Goal: Task Accomplishment & Management: Use online tool/utility

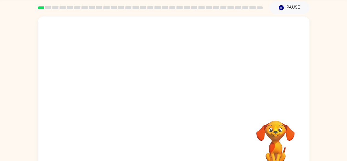
scroll to position [32, 0]
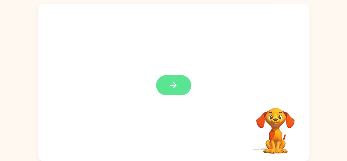
click at [183, 89] on button "button" at bounding box center [173, 85] width 35 height 20
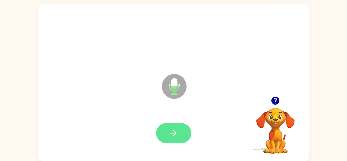
click at [170, 129] on icon "button" at bounding box center [174, 133] width 10 height 10
click at [171, 132] on icon "button" at bounding box center [174, 133] width 10 height 10
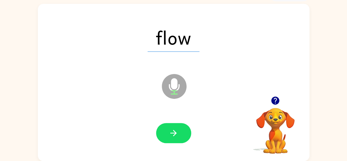
click at [172, 129] on icon "button" at bounding box center [174, 133] width 10 height 10
click at [174, 130] on icon "button" at bounding box center [174, 133] width 10 height 10
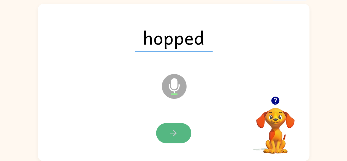
click at [175, 129] on icon "button" at bounding box center [174, 133] width 10 height 10
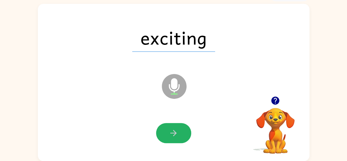
click at [175, 127] on button "button" at bounding box center [173, 133] width 35 height 20
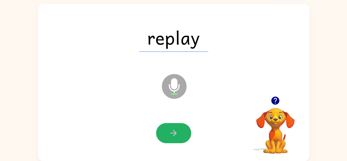
click at [175, 127] on button "button" at bounding box center [173, 133] width 35 height 20
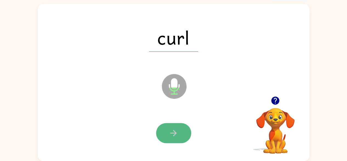
click at [172, 132] on icon "button" at bounding box center [174, 133] width 10 height 10
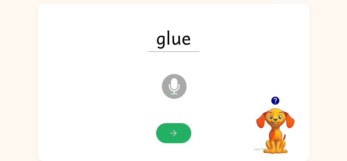
click at [172, 133] on icon "button" at bounding box center [174, 133] width 6 height 6
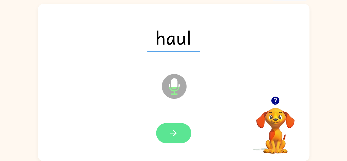
click at [172, 132] on icon "button" at bounding box center [174, 133] width 10 height 10
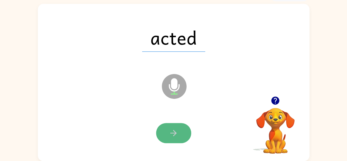
click at [171, 130] on icon "button" at bounding box center [174, 133] width 10 height 10
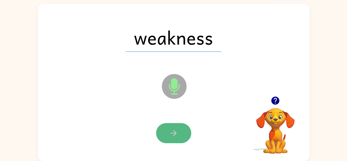
click at [172, 129] on icon "button" at bounding box center [174, 133] width 10 height 10
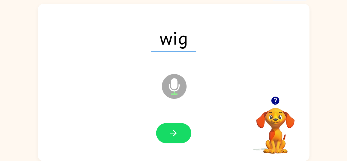
click at [172, 129] on icon "button" at bounding box center [174, 133] width 10 height 10
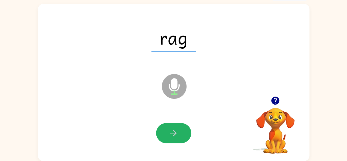
click at [172, 129] on icon "button" at bounding box center [174, 133] width 10 height 10
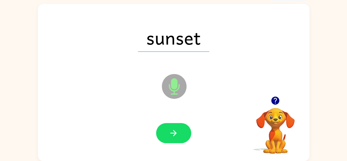
click at [172, 129] on icon "button" at bounding box center [174, 133] width 10 height 10
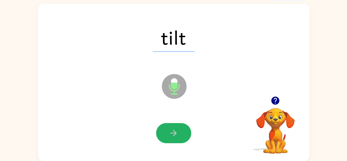
click at [172, 129] on icon "button" at bounding box center [174, 133] width 10 height 10
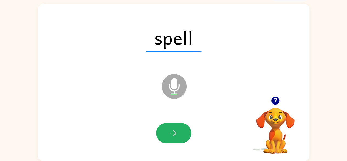
click at [172, 129] on icon "button" at bounding box center [174, 133] width 10 height 10
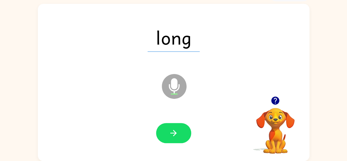
click at [172, 129] on icon "button" at bounding box center [174, 133] width 10 height 10
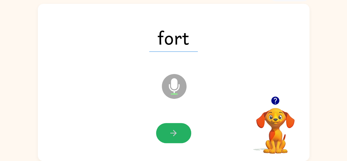
click at [172, 129] on icon "button" at bounding box center [174, 133] width 10 height 10
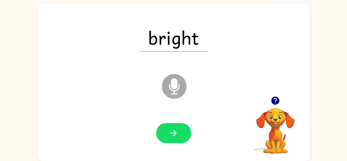
click at [172, 129] on icon "button" at bounding box center [174, 133] width 10 height 10
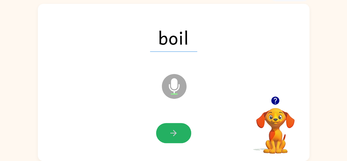
click at [172, 129] on icon "button" at bounding box center [174, 133] width 10 height 10
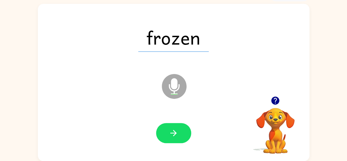
click at [172, 129] on icon "button" at bounding box center [174, 133] width 10 height 10
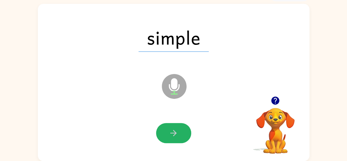
click at [172, 129] on icon "button" at bounding box center [174, 133] width 10 height 10
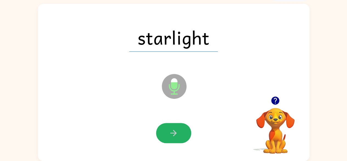
click at [172, 129] on icon "button" at bounding box center [174, 133] width 10 height 10
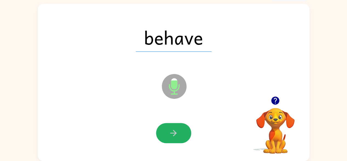
click at [172, 129] on icon "button" at bounding box center [174, 133] width 10 height 10
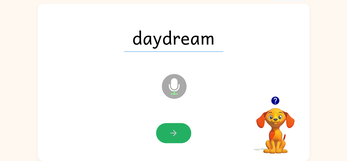
click at [180, 127] on button "button" at bounding box center [173, 133] width 35 height 20
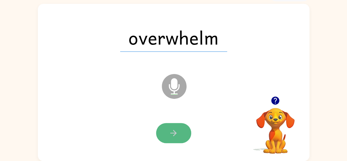
click at [174, 128] on button "button" at bounding box center [173, 133] width 35 height 20
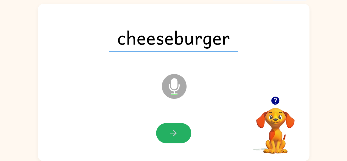
click at [176, 130] on icon "button" at bounding box center [174, 133] width 10 height 10
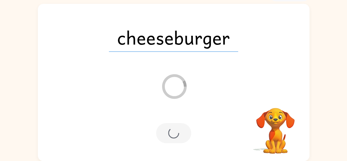
scroll to position [23, 0]
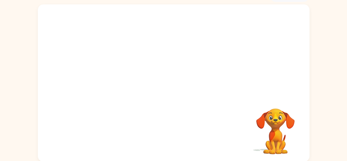
scroll to position [32, 0]
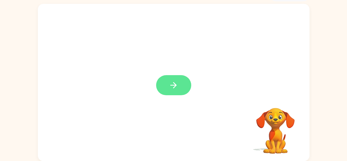
click at [178, 84] on button "button" at bounding box center [173, 85] width 35 height 20
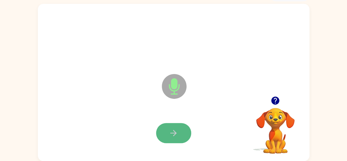
click at [175, 133] on icon "button" at bounding box center [174, 133] width 6 height 6
click at [167, 132] on button "button" at bounding box center [173, 133] width 35 height 20
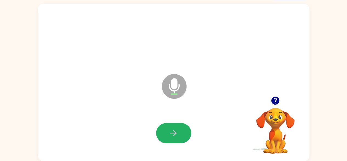
click at [167, 132] on button "button" at bounding box center [173, 133] width 35 height 20
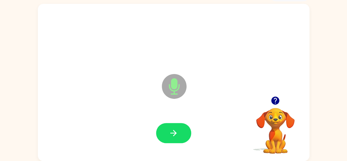
click at [167, 132] on button "button" at bounding box center [173, 133] width 35 height 20
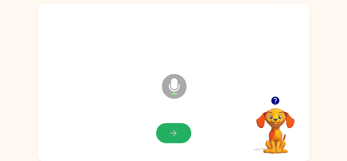
click at [168, 135] on button "button" at bounding box center [173, 133] width 35 height 20
click at [169, 133] on icon "button" at bounding box center [174, 133] width 10 height 10
click at [177, 136] on icon "button" at bounding box center [174, 133] width 10 height 10
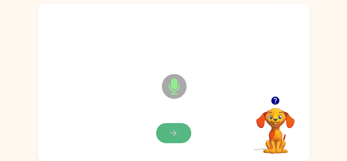
click at [173, 132] on icon "button" at bounding box center [174, 133] width 6 height 6
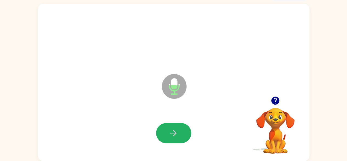
click at [175, 132] on icon "button" at bounding box center [174, 133] width 6 height 6
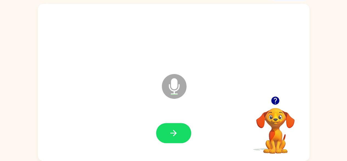
click at [175, 132] on icon "button" at bounding box center [174, 133] width 6 height 6
click at [170, 129] on icon "button" at bounding box center [174, 133] width 10 height 10
click at [171, 129] on icon "button" at bounding box center [174, 133] width 10 height 10
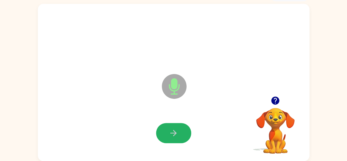
click at [171, 129] on icon "button" at bounding box center [174, 133] width 10 height 10
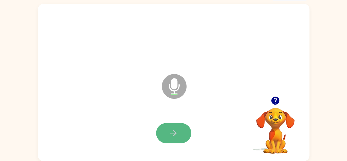
click at [175, 138] on button "button" at bounding box center [173, 133] width 35 height 20
click at [177, 131] on icon "button" at bounding box center [174, 133] width 10 height 10
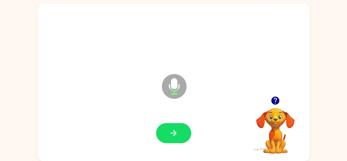
click at [177, 131] on icon "button" at bounding box center [174, 133] width 10 height 10
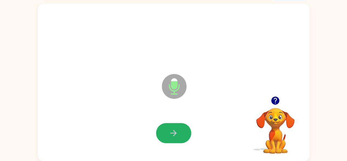
click at [177, 131] on icon "button" at bounding box center [174, 133] width 10 height 10
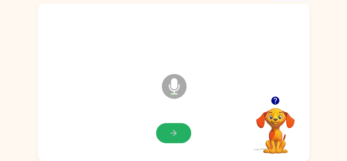
click at [177, 131] on icon "button" at bounding box center [174, 133] width 10 height 10
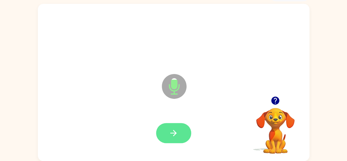
click at [169, 132] on icon "button" at bounding box center [174, 133] width 10 height 10
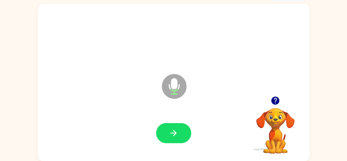
click at [169, 132] on icon "button" at bounding box center [174, 133] width 10 height 10
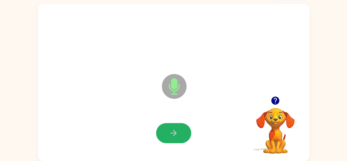
click at [169, 132] on icon "button" at bounding box center [174, 133] width 10 height 10
click at [171, 130] on icon "button" at bounding box center [174, 133] width 10 height 10
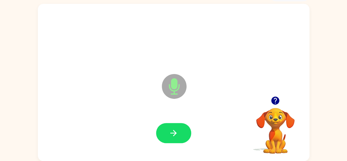
click at [172, 129] on icon "button" at bounding box center [174, 133] width 10 height 10
click at [174, 129] on icon "button" at bounding box center [174, 133] width 10 height 10
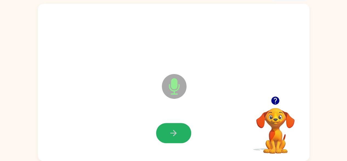
click at [174, 129] on icon "button" at bounding box center [174, 133] width 10 height 10
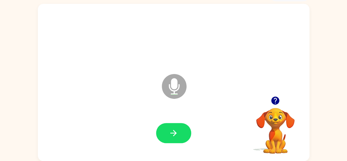
click at [276, 97] on icon "button" at bounding box center [276, 100] width 8 height 8
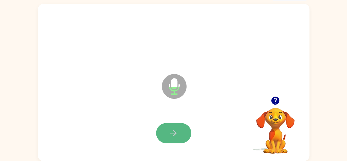
click at [167, 133] on button "button" at bounding box center [173, 133] width 35 height 20
click at [165, 132] on button "button" at bounding box center [173, 133] width 35 height 20
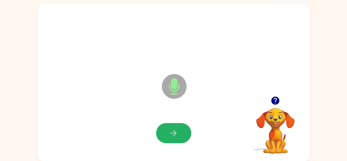
click at [165, 132] on button "button" at bounding box center [173, 133] width 35 height 20
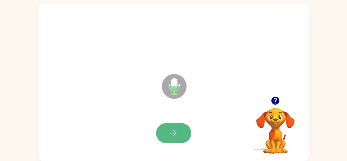
click at [166, 131] on button "button" at bounding box center [173, 133] width 35 height 20
click at [164, 130] on button "button" at bounding box center [173, 133] width 35 height 20
click at [163, 129] on button "button" at bounding box center [173, 133] width 35 height 20
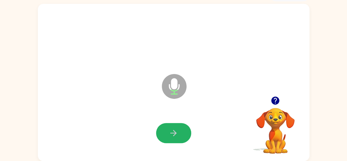
click at [171, 132] on icon "button" at bounding box center [174, 133] width 10 height 10
click at [169, 127] on button "button" at bounding box center [173, 133] width 35 height 20
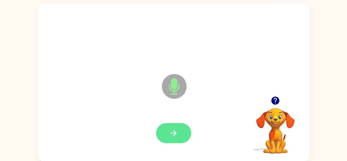
click at [171, 130] on icon "button" at bounding box center [174, 133] width 10 height 10
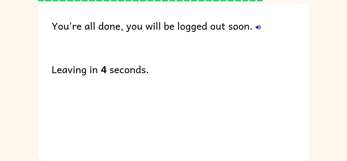
scroll to position [0, 0]
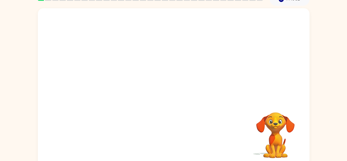
scroll to position [32, 0]
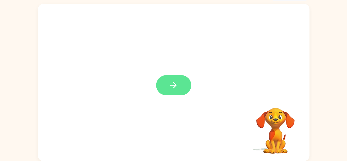
click at [178, 87] on icon "button" at bounding box center [174, 85] width 10 height 10
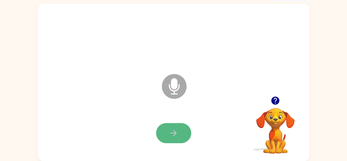
click at [174, 137] on icon "button" at bounding box center [174, 133] width 10 height 10
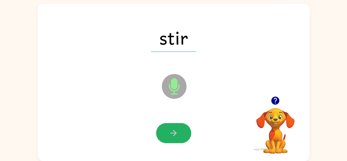
click at [174, 137] on icon "button" at bounding box center [174, 133] width 10 height 10
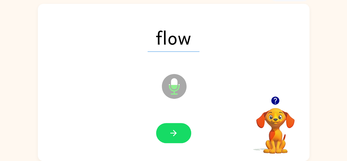
click at [175, 133] on icon "button" at bounding box center [174, 133] width 6 height 6
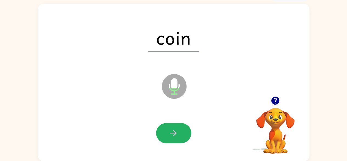
click at [175, 133] on icon "button" at bounding box center [174, 133] width 6 height 6
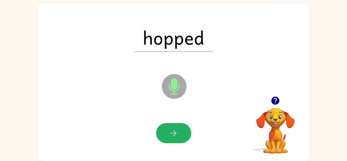
click at [175, 133] on icon "button" at bounding box center [174, 133] width 6 height 6
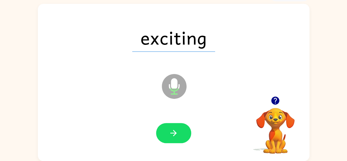
click at [175, 133] on icon "button" at bounding box center [174, 133] width 6 height 6
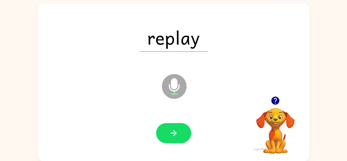
click at [175, 133] on icon "button" at bounding box center [174, 133] width 6 height 6
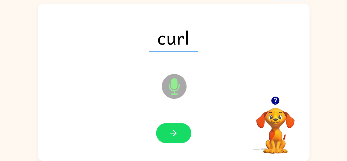
click at [175, 133] on icon "button" at bounding box center [174, 133] width 6 height 6
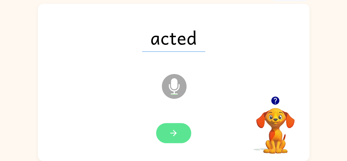
click at [174, 134] on icon "button" at bounding box center [174, 133] width 10 height 10
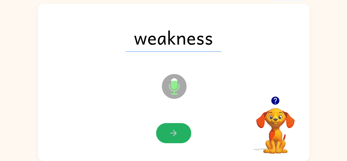
click at [173, 133] on icon "button" at bounding box center [174, 133] width 10 height 10
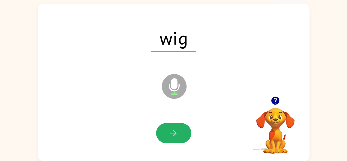
click at [173, 133] on icon "button" at bounding box center [174, 133] width 10 height 10
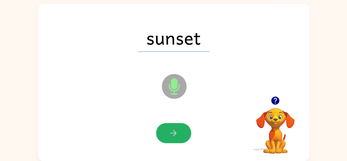
click at [173, 133] on icon "button" at bounding box center [174, 133] width 10 height 10
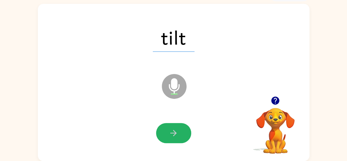
click at [173, 133] on icon "button" at bounding box center [174, 133] width 10 height 10
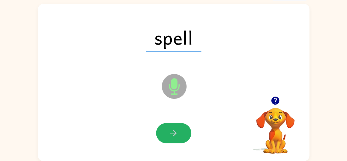
click at [173, 133] on icon "button" at bounding box center [174, 133] width 6 height 6
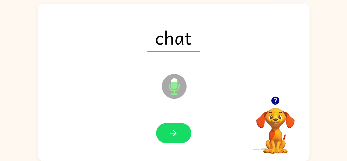
click at [173, 133] on icon "button" at bounding box center [174, 133] width 6 height 6
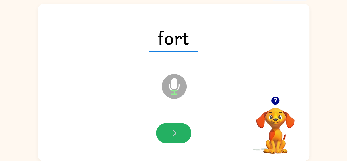
click at [173, 133] on icon "button" at bounding box center [174, 133] width 6 height 6
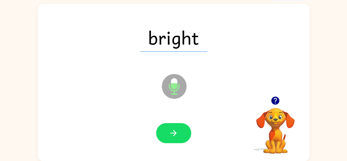
click at [174, 137] on icon "button" at bounding box center [174, 133] width 10 height 10
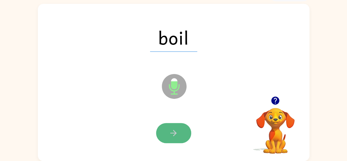
click at [170, 138] on button "button" at bounding box center [173, 133] width 35 height 20
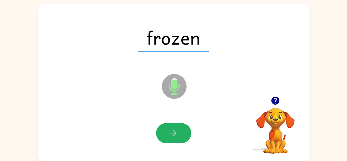
click at [173, 134] on icon "button" at bounding box center [174, 133] width 10 height 10
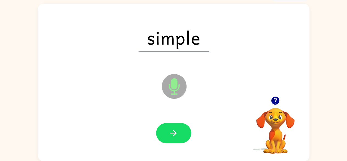
click at [173, 134] on icon "button" at bounding box center [174, 133] width 10 height 10
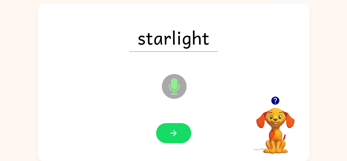
click at [174, 134] on icon "button" at bounding box center [174, 133] width 10 height 10
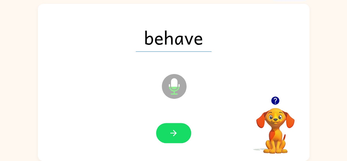
click at [174, 134] on icon "button" at bounding box center [174, 133] width 10 height 10
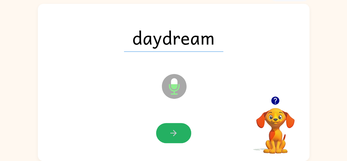
click at [174, 134] on icon "button" at bounding box center [174, 133] width 10 height 10
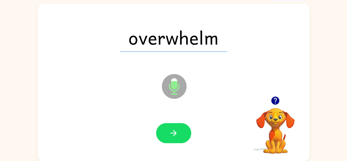
click at [174, 134] on icon "button" at bounding box center [174, 133] width 10 height 10
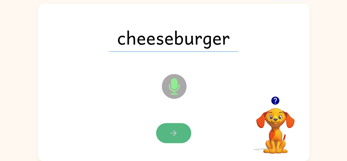
click at [174, 136] on icon "button" at bounding box center [174, 133] width 10 height 10
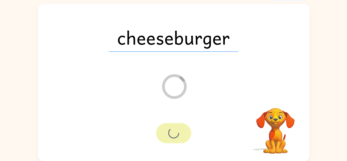
scroll to position [23, 0]
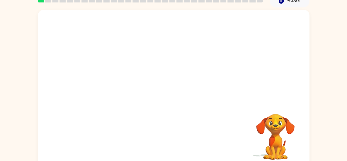
scroll to position [32, 0]
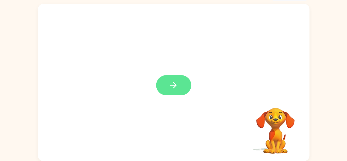
click at [189, 81] on button "button" at bounding box center [173, 85] width 35 height 20
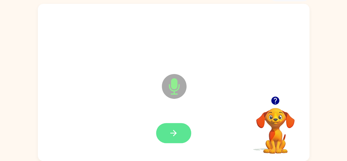
click at [174, 129] on icon "button" at bounding box center [174, 133] width 10 height 10
click at [178, 130] on button "button" at bounding box center [173, 133] width 35 height 20
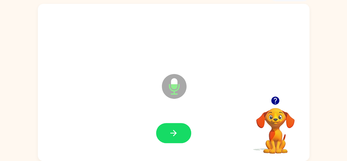
click at [174, 130] on icon "button" at bounding box center [174, 133] width 6 height 6
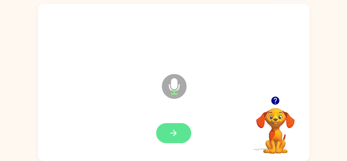
click at [173, 135] on icon "button" at bounding box center [174, 133] width 10 height 10
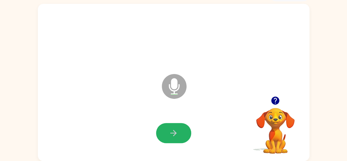
click at [173, 135] on icon "button" at bounding box center [174, 133] width 10 height 10
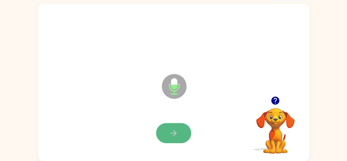
click at [177, 138] on button "button" at bounding box center [173, 133] width 35 height 20
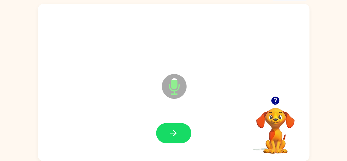
click at [177, 138] on button "button" at bounding box center [173, 133] width 35 height 20
click at [176, 136] on icon "button" at bounding box center [174, 133] width 10 height 10
click at [172, 132] on icon "button" at bounding box center [174, 133] width 10 height 10
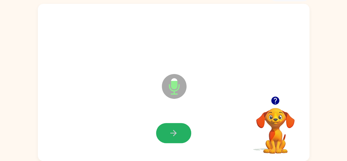
click at [172, 134] on icon "button" at bounding box center [174, 133] width 10 height 10
click at [172, 135] on icon "button" at bounding box center [174, 133] width 10 height 10
click at [177, 133] on icon "button" at bounding box center [174, 133] width 10 height 10
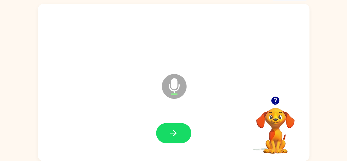
click at [178, 133] on icon "button" at bounding box center [174, 133] width 10 height 10
click at [178, 131] on icon "button" at bounding box center [174, 133] width 10 height 10
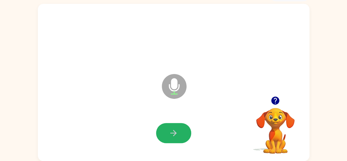
click at [178, 131] on icon "button" at bounding box center [174, 133] width 10 height 10
click at [176, 136] on icon "button" at bounding box center [174, 133] width 10 height 10
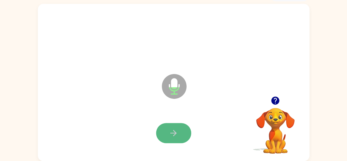
click at [180, 134] on button "button" at bounding box center [173, 133] width 35 height 20
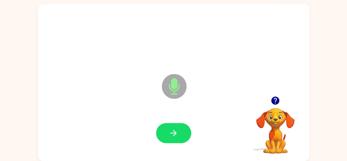
click at [180, 133] on button "button" at bounding box center [173, 133] width 35 height 20
click at [181, 132] on button "button" at bounding box center [173, 133] width 35 height 20
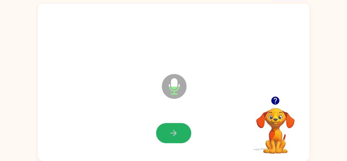
click at [181, 132] on button "button" at bounding box center [173, 133] width 35 height 20
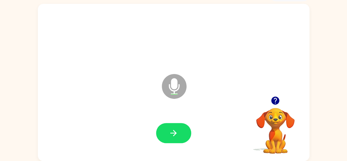
click at [181, 132] on button "button" at bounding box center [173, 133] width 35 height 20
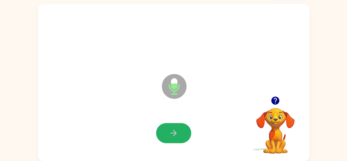
click at [181, 132] on button "button" at bounding box center [173, 133] width 35 height 20
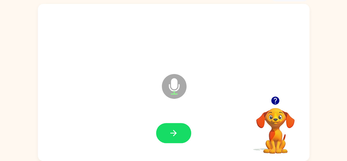
click at [181, 132] on button "button" at bounding box center [173, 133] width 35 height 20
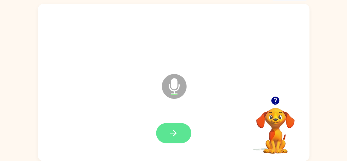
click at [179, 131] on button "button" at bounding box center [173, 133] width 35 height 20
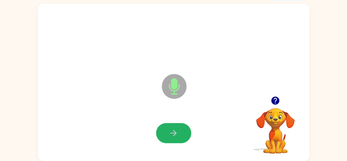
click at [180, 128] on button "button" at bounding box center [173, 133] width 35 height 20
click at [174, 135] on icon "button" at bounding box center [174, 133] width 10 height 10
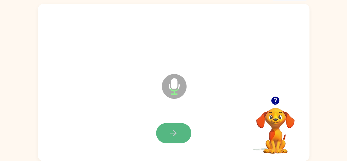
click at [183, 132] on button "button" at bounding box center [173, 133] width 35 height 20
click at [173, 132] on icon "button" at bounding box center [174, 133] width 10 height 10
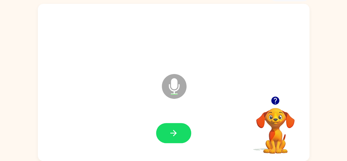
click at [174, 126] on button "button" at bounding box center [173, 133] width 35 height 20
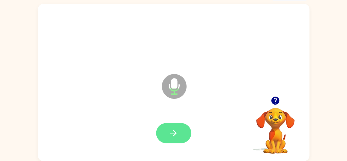
click at [170, 131] on icon "button" at bounding box center [174, 133] width 10 height 10
click at [171, 130] on icon "button" at bounding box center [174, 133] width 10 height 10
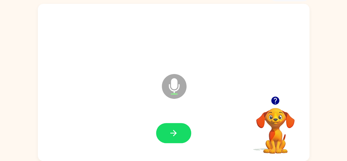
click at [171, 130] on icon "button" at bounding box center [174, 133] width 10 height 10
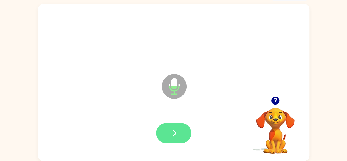
click at [171, 133] on icon "button" at bounding box center [174, 133] width 6 height 6
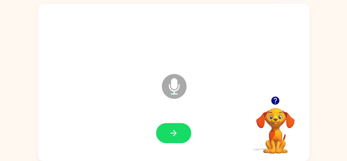
click at [171, 130] on icon "button" at bounding box center [174, 133] width 10 height 10
click at [173, 133] on icon "button" at bounding box center [174, 133] width 6 height 6
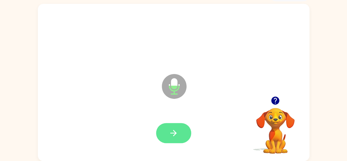
click at [176, 132] on icon "button" at bounding box center [174, 133] width 10 height 10
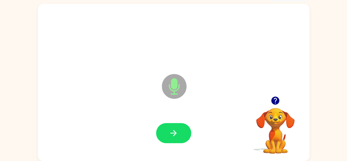
click at [179, 131] on button "button" at bounding box center [173, 133] width 35 height 20
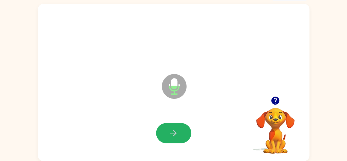
click at [179, 131] on button "button" at bounding box center [173, 133] width 35 height 20
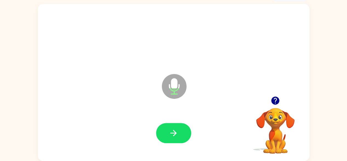
click at [179, 131] on button "button" at bounding box center [173, 133] width 35 height 20
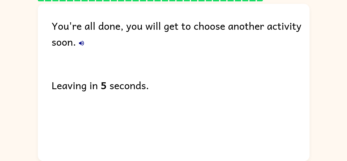
scroll to position [23, 0]
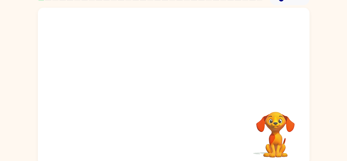
scroll to position [32, 0]
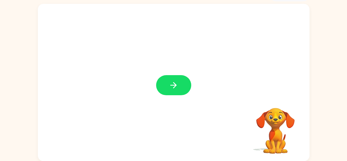
click at [191, 83] on div at bounding box center [174, 82] width 272 height 157
click at [162, 88] on button "button" at bounding box center [173, 85] width 35 height 20
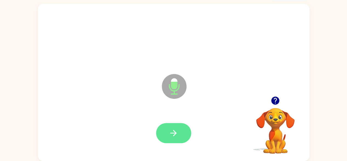
click at [168, 130] on button "button" at bounding box center [173, 133] width 35 height 20
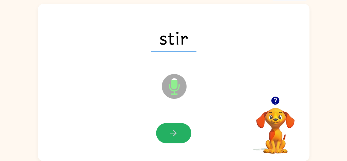
click at [170, 132] on icon "button" at bounding box center [174, 133] width 10 height 10
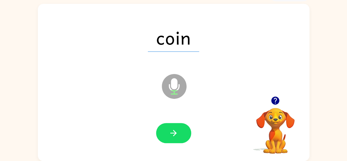
click at [170, 132] on icon "button" at bounding box center [174, 133] width 10 height 10
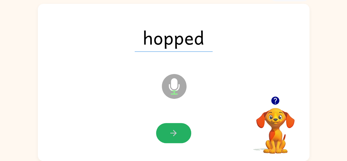
click at [170, 132] on icon "button" at bounding box center [174, 133] width 10 height 10
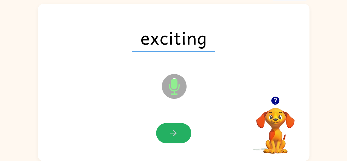
click at [170, 132] on icon "button" at bounding box center [174, 133] width 10 height 10
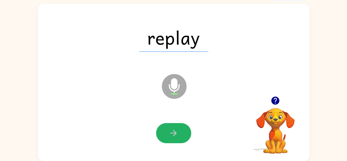
click at [170, 132] on icon "button" at bounding box center [174, 133] width 10 height 10
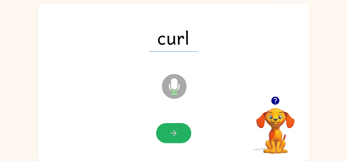
click at [170, 132] on icon "button" at bounding box center [174, 133] width 10 height 10
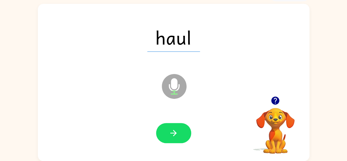
click at [170, 132] on icon "button" at bounding box center [174, 133] width 10 height 10
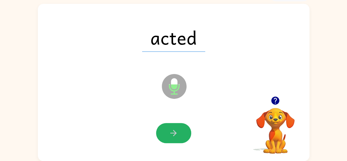
click at [171, 134] on icon "button" at bounding box center [174, 133] width 10 height 10
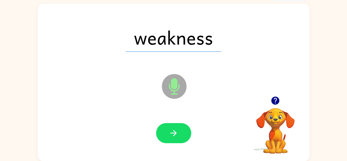
click at [171, 133] on icon "button" at bounding box center [174, 133] width 6 height 6
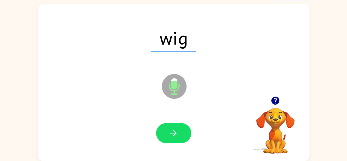
click at [171, 133] on icon "button" at bounding box center [174, 133] width 6 height 6
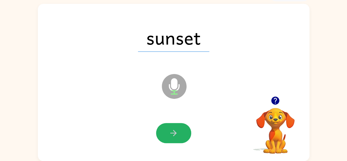
click at [171, 133] on icon "button" at bounding box center [174, 133] width 6 height 6
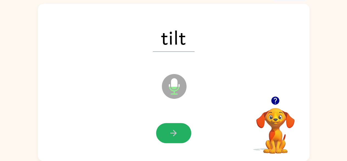
click at [171, 133] on icon "button" at bounding box center [174, 133] width 6 height 6
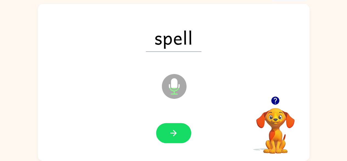
click at [171, 133] on icon "button" at bounding box center [174, 133] width 6 height 6
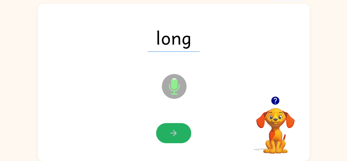
click at [171, 133] on icon "button" at bounding box center [174, 133] width 6 height 6
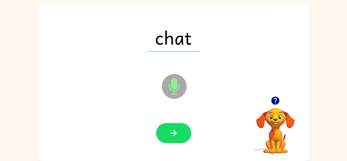
click at [171, 133] on icon "button" at bounding box center [174, 133] width 6 height 6
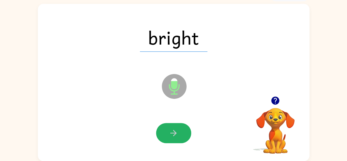
click at [171, 133] on icon "button" at bounding box center [174, 133] width 6 height 6
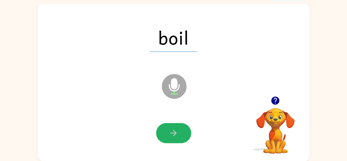
click at [171, 133] on icon "button" at bounding box center [174, 133] width 6 height 6
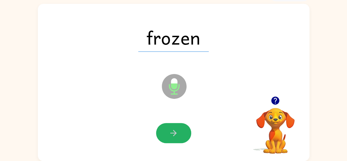
click at [171, 133] on icon "button" at bounding box center [174, 133] width 6 height 6
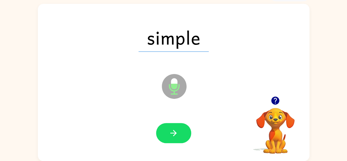
click at [171, 133] on icon "button" at bounding box center [174, 133] width 6 height 6
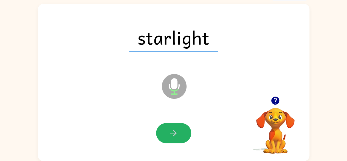
click at [171, 133] on icon "button" at bounding box center [174, 133] width 6 height 6
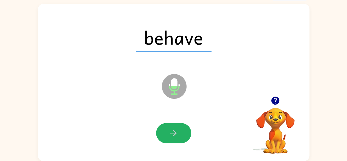
click at [171, 133] on icon "button" at bounding box center [174, 133] width 6 height 6
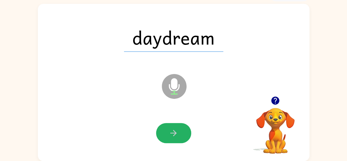
click at [171, 133] on icon "button" at bounding box center [174, 133] width 6 height 6
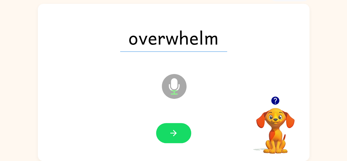
click at [171, 133] on icon "button" at bounding box center [174, 133] width 6 height 6
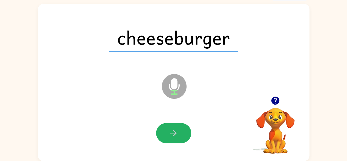
click at [171, 133] on icon "button" at bounding box center [174, 133] width 6 height 6
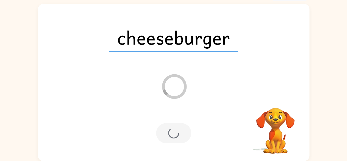
scroll to position [23, 0]
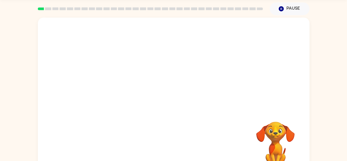
scroll to position [32, 0]
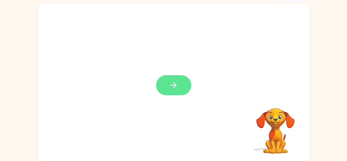
click at [169, 80] on button "button" at bounding box center [173, 85] width 35 height 20
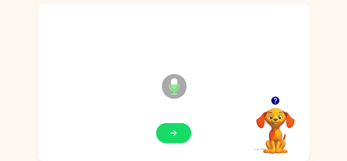
click at [171, 131] on icon "button" at bounding box center [174, 133] width 10 height 10
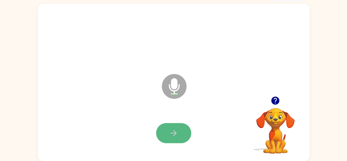
click at [175, 128] on icon "button" at bounding box center [174, 133] width 10 height 10
click at [176, 134] on icon "button" at bounding box center [174, 133] width 10 height 10
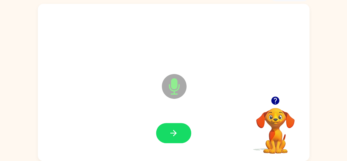
click at [169, 131] on icon "button" at bounding box center [174, 133] width 10 height 10
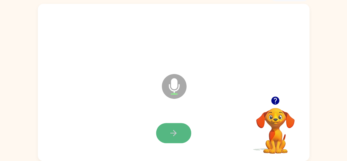
click at [169, 132] on icon "button" at bounding box center [174, 133] width 10 height 10
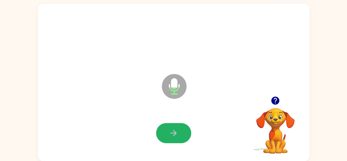
click at [166, 136] on button "button" at bounding box center [173, 133] width 35 height 20
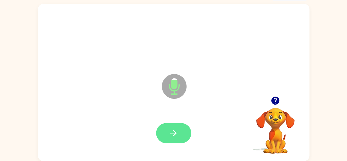
click at [166, 135] on button "button" at bounding box center [173, 133] width 35 height 20
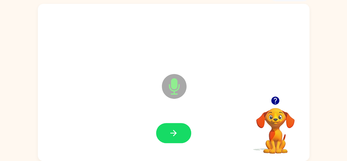
click at [166, 135] on button "button" at bounding box center [173, 133] width 35 height 20
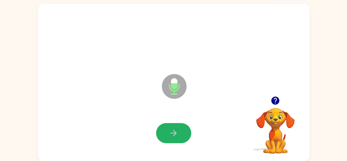
click at [166, 135] on button "button" at bounding box center [173, 133] width 35 height 20
click at [178, 131] on button "button" at bounding box center [173, 133] width 35 height 20
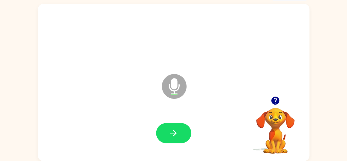
click at [171, 130] on icon "button" at bounding box center [174, 133] width 10 height 10
click at [169, 133] on icon "button" at bounding box center [174, 133] width 10 height 10
click at [169, 132] on icon "button" at bounding box center [174, 133] width 10 height 10
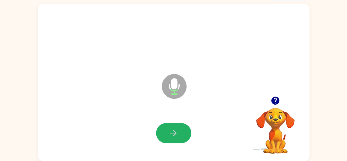
click at [169, 132] on icon "button" at bounding box center [174, 133] width 10 height 10
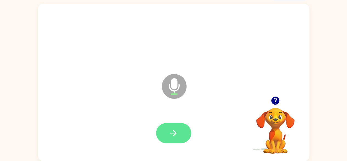
click at [160, 126] on button "button" at bounding box center [173, 133] width 35 height 20
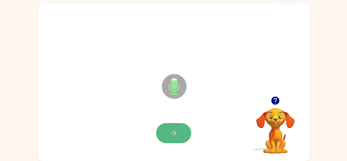
click at [178, 131] on button "button" at bounding box center [173, 133] width 35 height 20
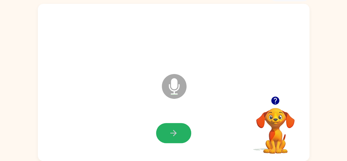
click at [178, 131] on button "button" at bounding box center [173, 133] width 35 height 20
click at [179, 131] on button "button" at bounding box center [173, 133] width 35 height 20
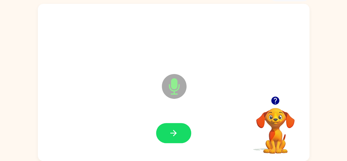
click at [179, 131] on button "button" at bounding box center [173, 133] width 35 height 20
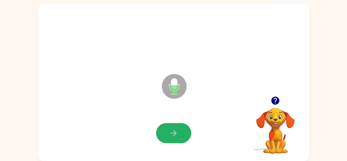
click at [179, 131] on button "button" at bounding box center [173, 133] width 35 height 20
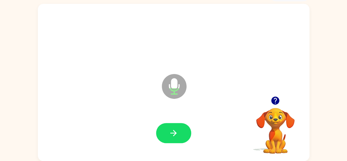
click at [179, 131] on button "button" at bounding box center [173, 133] width 35 height 20
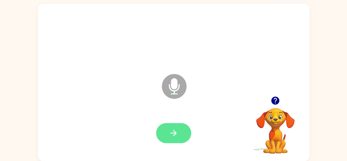
click at [181, 131] on button "button" at bounding box center [173, 133] width 35 height 20
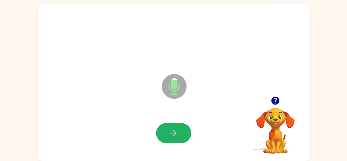
click at [183, 127] on button "button" at bounding box center [173, 133] width 35 height 20
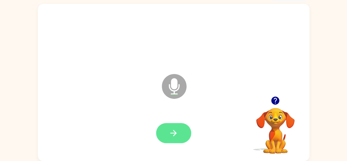
click at [178, 129] on button "button" at bounding box center [173, 133] width 35 height 20
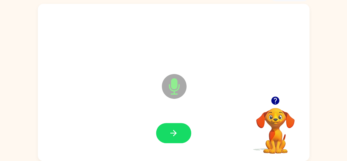
click at [178, 129] on button "button" at bounding box center [173, 133] width 35 height 20
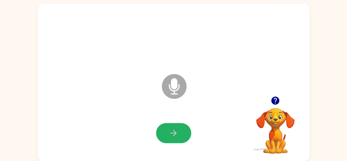
click at [178, 129] on button "button" at bounding box center [173, 133] width 35 height 20
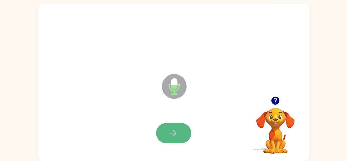
click at [181, 132] on button "button" at bounding box center [173, 133] width 35 height 20
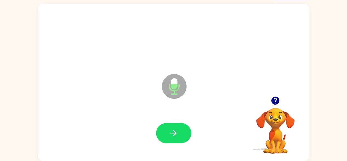
click at [176, 134] on icon "button" at bounding box center [174, 133] width 10 height 10
click at [177, 132] on icon "button" at bounding box center [174, 133] width 10 height 10
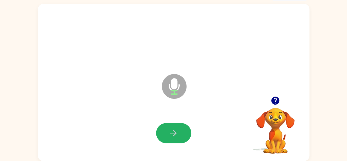
click at [177, 132] on icon "button" at bounding box center [174, 133] width 10 height 10
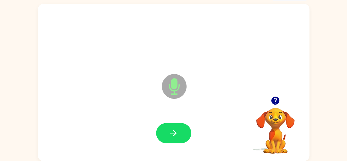
click at [177, 132] on icon "button" at bounding box center [174, 133] width 10 height 10
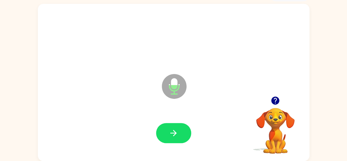
click at [177, 132] on icon "button" at bounding box center [174, 133] width 10 height 10
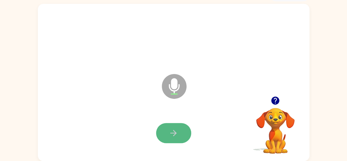
click at [175, 133] on icon "button" at bounding box center [174, 133] width 6 height 6
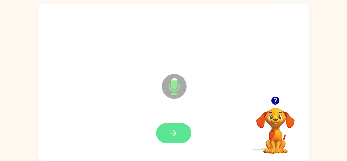
click at [171, 135] on icon "button" at bounding box center [174, 133] width 10 height 10
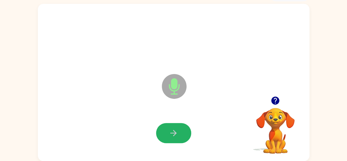
click at [171, 134] on icon "button" at bounding box center [174, 133] width 10 height 10
click at [171, 133] on icon "button" at bounding box center [174, 133] width 6 height 6
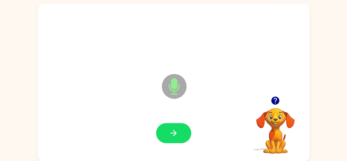
click at [171, 133] on icon "button" at bounding box center [174, 133] width 6 height 6
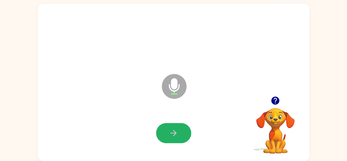
click at [171, 133] on icon "button" at bounding box center [174, 133] width 6 height 6
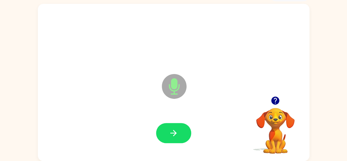
click at [171, 133] on icon "button" at bounding box center [174, 133] width 6 height 6
click at [166, 131] on button "button" at bounding box center [173, 133] width 35 height 20
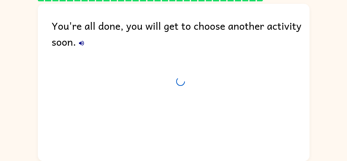
scroll to position [23, 0]
